Goal: Information Seeking & Learning: Learn about a topic

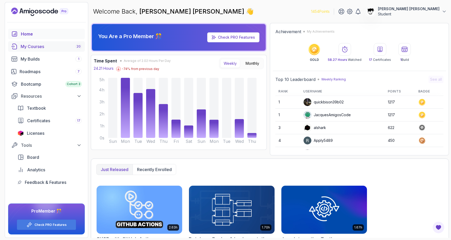
click at [25, 46] on div "My Courses 20" at bounding box center [51, 46] width 61 height 6
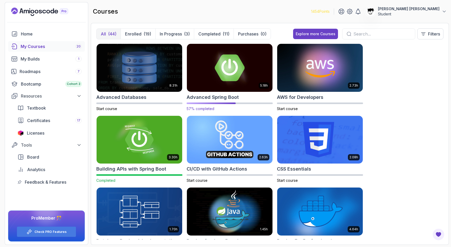
click at [197, 80] on img at bounding box center [230, 67] width 90 height 50
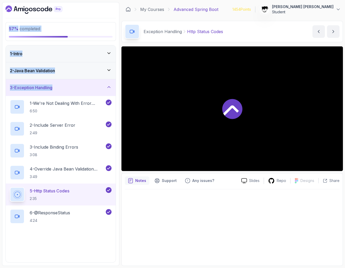
drag, startPoint x: 1, startPoint y: 87, endPoint x: -22, endPoint y: 107, distance: 30.3
click at [154, 235] on div at bounding box center [232, 225] width 215 height 73
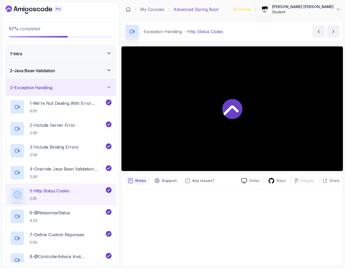
scroll to position [258, 0]
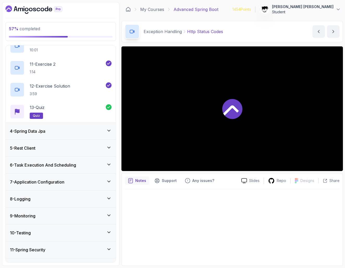
click at [32, 167] on h3 "6 - Task Execution And Scheduling" at bounding box center [43, 165] width 66 height 6
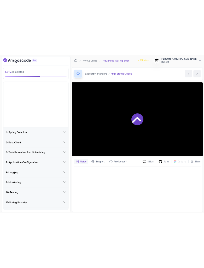
scroll to position [3, 0]
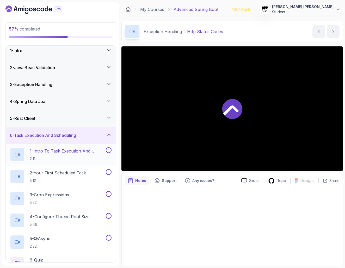
click at [38, 160] on p "2:11" at bounding box center [67, 158] width 75 height 5
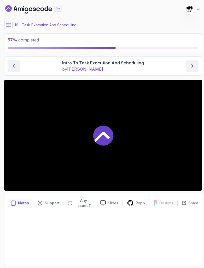
click at [10, 23] on icon at bounding box center [8, 24] width 5 height 5
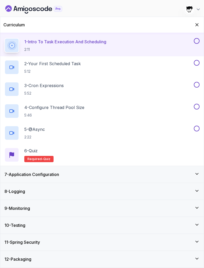
scroll to position [100, 0]
click at [198, 21] on button "Hide Curriculum for mobile" at bounding box center [197, 25] width 8 height 8
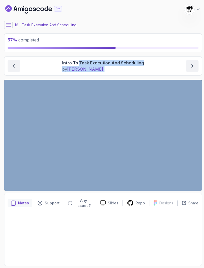
drag, startPoint x: 79, startPoint y: 62, endPoint x: 203, endPoint y: 61, distance: 124.4
click at [203, 61] on section "57 % completed 1 - Intro 2 - Java Bean Validation 3 - Exception Handling 4 - Sp…" at bounding box center [102, 134] width 204 height 268
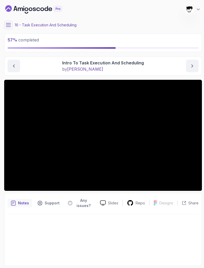
click at [126, 62] on p "Intro To Task Execution And Scheduling" at bounding box center [103, 63] width 82 height 6
click at [90, 64] on p "Intro To Task Execution And Scheduling" at bounding box center [103, 63] width 82 height 6
drag, startPoint x: 80, startPoint y: 63, endPoint x: 148, endPoint y: 63, distance: 68.3
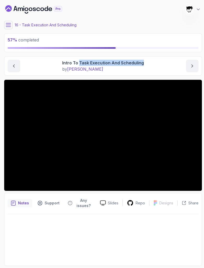
click at [149, 63] on div "Intro To Task Execution And Scheduling by nelson" at bounding box center [103, 66] width 191 height 13
copy p "Task Execution And Scheduling"
click at [54, 66] on div "Intro To Task Execution And Scheduling by nelson" at bounding box center [103, 66] width 191 height 13
click at [203, 81] on section "57 % completed 1 - Intro 2 - Java Bean Validation 3 - Exception Handling 4 - Sp…" at bounding box center [102, 134] width 204 height 268
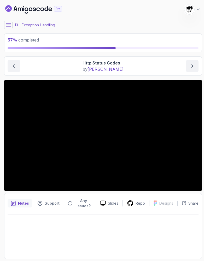
click at [7, 26] on icon at bounding box center [8, 24] width 5 height 5
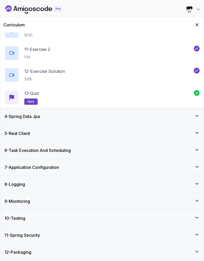
scroll to position [260, 0]
click at [44, 147] on div "6 - Task Execution And Scheduling" at bounding box center [101, 150] width 203 height 17
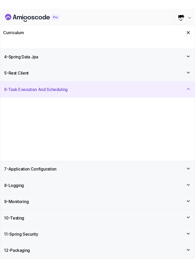
scroll to position [0, 0]
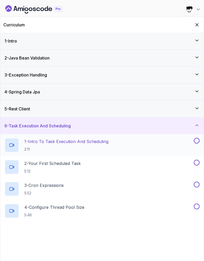
click at [44, 147] on p "2:11" at bounding box center [66, 149] width 84 height 5
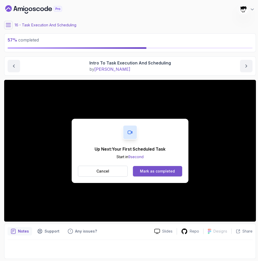
click at [151, 173] on div "Mark as completed" at bounding box center [157, 170] width 35 height 5
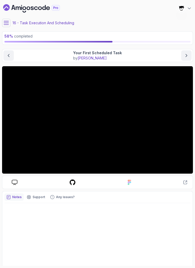
click at [109, 20] on div "16 - Task Execution And Scheduling" at bounding box center [97, 23] width 191 height 8
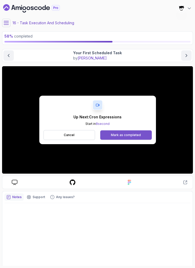
click at [124, 137] on div "Mark as completed" at bounding box center [126, 135] width 30 height 4
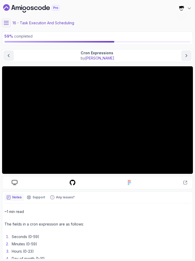
click at [65, 65] on main "My Courses Advanced Spring Boot 1454 Points [PERSON_NAME] [PERSON_NAME] Student…" at bounding box center [97, 130] width 191 height 257
click at [53, 26] on div "16 - Task Execution And Scheduling" at bounding box center [97, 23] width 191 height 8
click at [127, 0] on section "59 % completed 1 - Intro 2 - Java Bean Validation 3 - Exception Handling 4 - Sp…" at bounding box center [97, 130] width 195 height 261
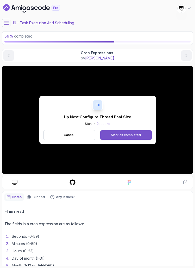
drag, startPoint x: 133, startPoint y: 52, endPoint x: 119, endPoint y: 135, distance: 83.8
click at [119, 135] on div "Mark as completed" at bounding box center [126, 135] width 30 height 4
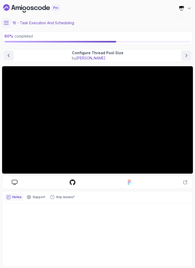
click at [3, 21] on button at bounding box center [6, 23] width 8 height 8
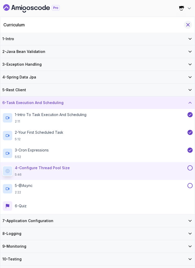
click at [186, 22] on icon "Hide Curriculum for mobile" at bounding box center [188, 25] width 6 height 6
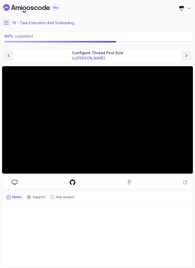
click at [142, 25] on div "16 - Task Execution And Scheduling" at bounding box center [97, 23] width 191 height 8
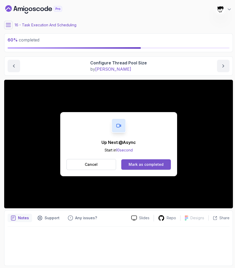
click at [144, 163] on div "Mark as completed" at bounding box center [146, 164] width 35 height 5
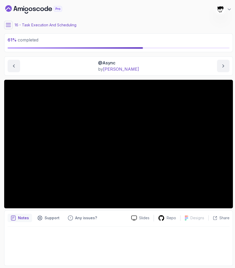
click at [154, 20] on main "My Courses Advanced Spring Boot 1454 Points [PERSON_NAME] [PERSON_NAME] Student…" at bounding box center [118, 134] width 229 height 264
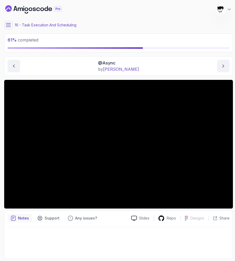
click at [7, 26] on icon at bounding box center [8, 24] width 5 height 5
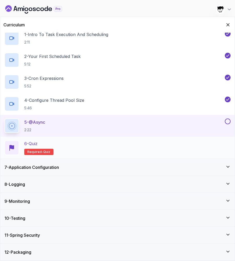
scroll to position [107, 0]
click at [203, 23] on icon "Hide Curriculum for mobile" at bounding box center [228, 25] width 6 height 6
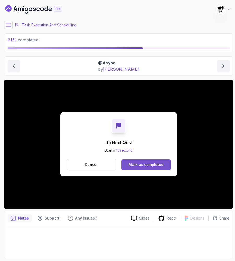
click at [135, 165] on div "Mark as completed" at bounding box center [146, 164] width 35 height 5
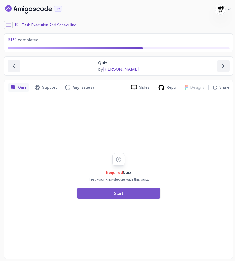
click at [105, 193] on button "Start" at bounding box center [118, 193] width 83 height 10
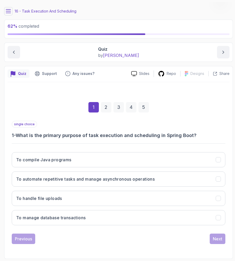
click at [78, 134] on h3 "1 - What is the primary purpose of task execution and scheduling in Spring Boot?" at bounding box center [119, 135] width 214 height 7
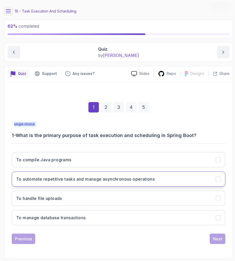
click at [59, 183] on button "To automate repetitive tasks and manage asynchronous operations" at bounding box center [119, 178] width 214 height 15
click at [203, 240] on div "Next" at bounding box center [217, 238] width 9 height 6
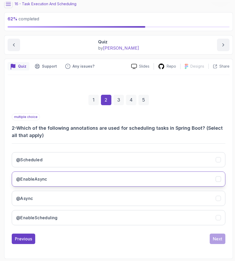
scroll to position [21, 0]
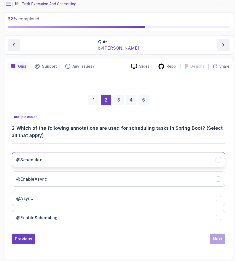
click at [196, 156] on button "@Scheduled" at bounding box center [119, 159] width 214 height 15
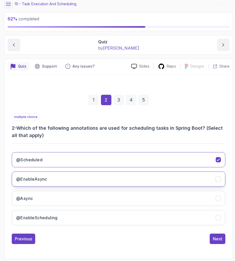
click at [190, 179] on button "@EnableAsync" at bounding box center [119, 178] width 214 height 15
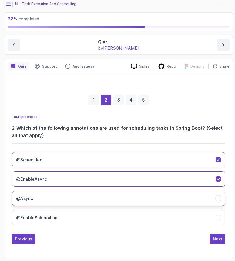
click at [187, 204] on button "@Async" at bounding box center [119, 198] width 214 height 15
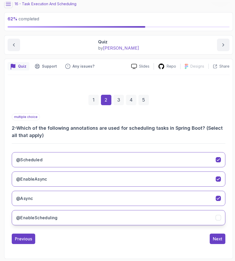
click at [183, 220] on button "@EnableScheduling" at bounding box center [119, 217] width 214 height 15
click at [203, 240] on div "Next" at bounding box center [217, 238] width 9 height 6
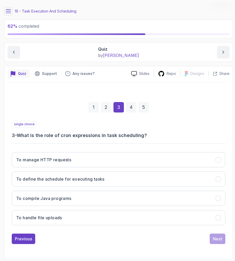
scroll to position [0, 0]
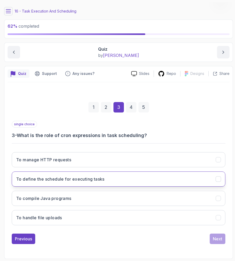
click at [85, 183] on button "To define the schedule for executing tasks" at bounding box center [119, 178] width 214 height 15
click at [203, 235] on button "Next" at bounding box center [218, 238] width 16 height 10
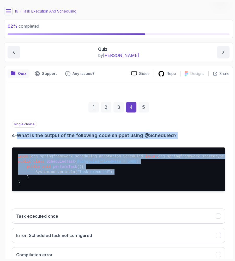
drag, startPoint x: 16, startPoint y: 135, endPoint x: 157, endPoint y: 198, distance: 154.9
click at [157, 198] on div "single choice 4 - What is the output of the following code snippet using @Sched…" at bounding box center [119, 203] width 214 height 165
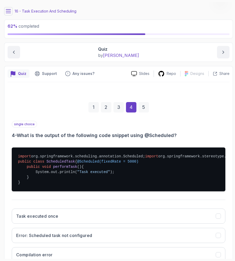
click at [152, 191] on pre "import org.springframework.scheduling.annotation.Scheduled; import org.springfr…" at bounding box center [119, 169] width 214 height 44
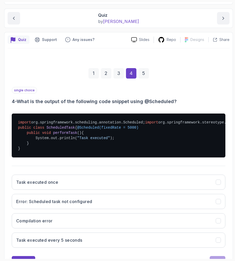
scroll to position [49, 0]
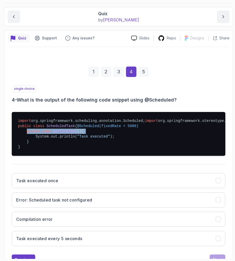
drag, startPoint x: 28, startPoint y: 156, endPoint x: 95, endPoint y: 156, distance: 67.0
click at [95, 156] on pre "import org.springframework.scheduling.annotation.Scheduled; import org.springfr…" at bounding box center [119, 134] width 214 height 44
click at [92, 138] on span ""Task executed"" at bounding box center [93, 136] width 33 height 4
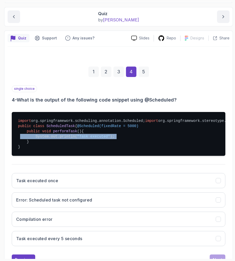
click at [92, 138] on span ""Task executed"" at bounding box center [93, 136] width 33 height 4
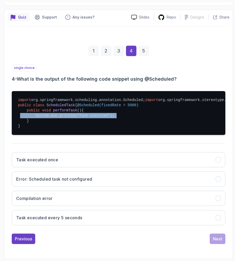
scroll to position [96, 0]
click at [62, 129] on pre "import org.springframework.scheduling.annotation.Scheduled; import org.springfr…" at bounding box center [119, 113] width 214 height 44
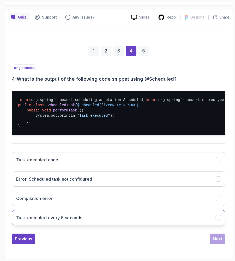
click at [45, 217] on h3 "Task executed every 5 seconds" at bounding box center [49, 217] width 66 height 6
click at [203, 244] on div "1 2 3 4 5 single choice 4 - What is the output of the following code snippet us…" at bounding box center [119, 140] width 222 height 215
click at [203, 241] on div "Next" at bounding box center [217, 238] width 9 height 6
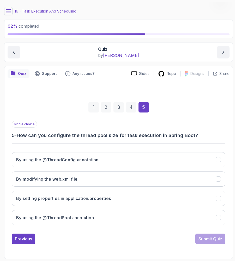
scroll to position [0, 0]
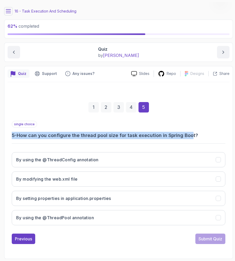
drag, startPoint x: 7, startPoint y: 134, endPoint x: 191, endPoint y: 136, distance: 184.4
click at [191, 136] on div "Quiz Support Any issues? Slides Repo Designs Design not available Share 1 2 3 4…" at bounding box center [118, 162] width 229 height 193
click at [191, 136] on h3 "5 - How can you configure the thread pool size for task execution in Spring Boo…" at bounding box center [119, 135] width 214 height 7
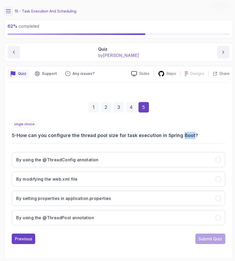
click at [191, 136] on h3 "5 - How can you configure the thread pool size for task execution in Spring Boo…" at bounding box center [119, 135] width 214 height 7
click at [187, 136] on h3 "5 - How can you configure the thread pool size for task execution in Spring Boo…" at bounding box center [119, 135] width 214 height 7
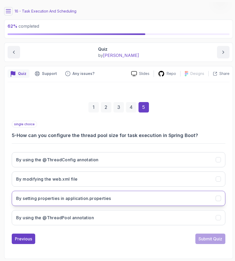
click at [82, 195] on button "By setting properties in application.properties" at bounding box center [119, 198] width 214 height 15
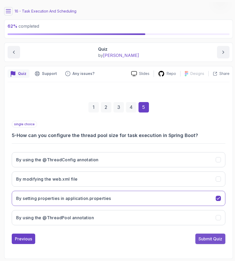
click at [199, 238] on div "Submit Quiz" at bounding box center [210, 238] width 24 height 6
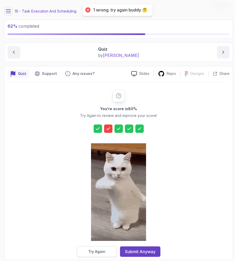
click at [100, 254] on button "Try Again" at bounding box center [97, 251] width 40 height 11
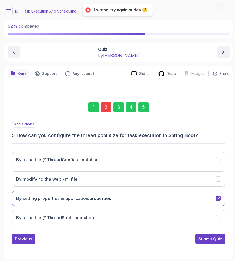
click at [104, 106] on div "2" at bounding box center [106, 107] width 10 height 10
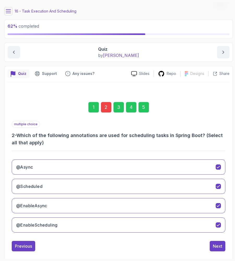
click at [24, 137] on h3 "2 - Which of the following annotations are used for scheduling tasks in Spring …" at bounding box center [119, 139] width 214 height 15
click at [29, 205] on h3 "@EnableAsync" at bounding box center [31, 205] width 31 height 6
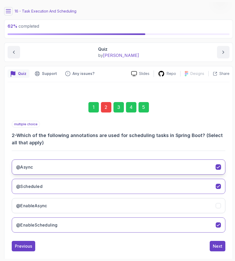
click at [29, 171] on button "@Async" at bounding box center [119, 166] width 214 height 15
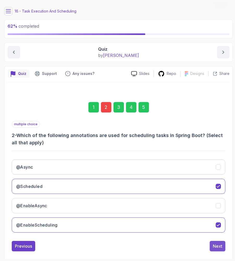
click at [203, 246] on div "Next" at bounding box center [217, 246] width 9 height 6
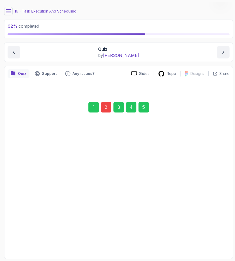
click at [203, 246] on div "1 2 3 4 5 single choice 3 - What is the role of cron expressions in task schedu…" at bounding box center [119, 168] width 222 height 159
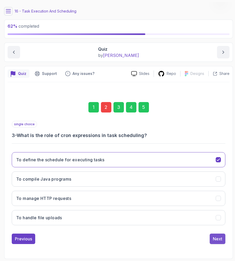
click at [203, 239] on div "Next" at bounding box center [217, 238] width 9 height 6
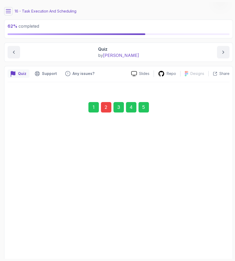
click at [203, 223] on button "Error: Scheduled task not configured" at bounding box center [119, 215] width 214 height 15
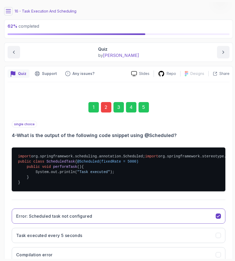
click at [203, 223] on button "Error: Scheduled task not configured" at bounding box center [119, 215] width 214 height 15
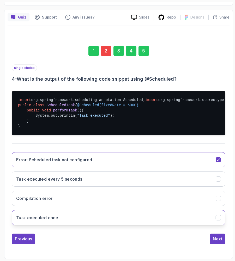
scroll to position [96, 0]
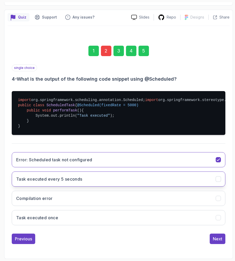
click at [137, 183] on button "Task executed every 5 seconds" at bounding box center [119, 178] width 214 height 15
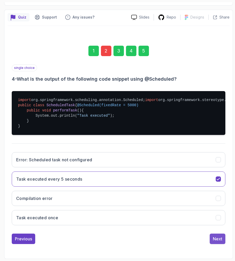
click at [203, 240] on div "Next" at bounding box center [217, 238] width 9 height 6
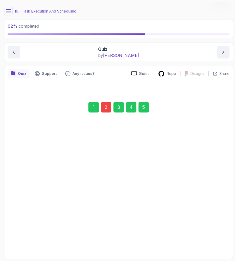
scroll to position [14, 0]
click at [203, 238] on div "Submit Quiz" at bounding box center [210, 238] width 24 height 6
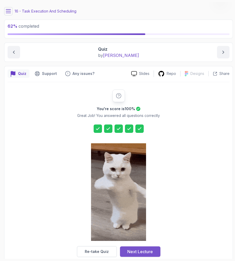
click at [159, 253] on button "Next Lecture" at bounding box center [140, 251] width 40 height 10
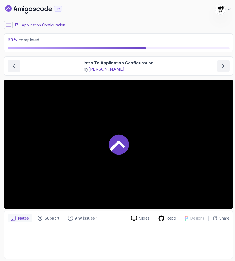
click at [52, 175] on div at bounding box center [118, 144] width 229 height 129
